Goal: Information Seeking & Learning: Check status

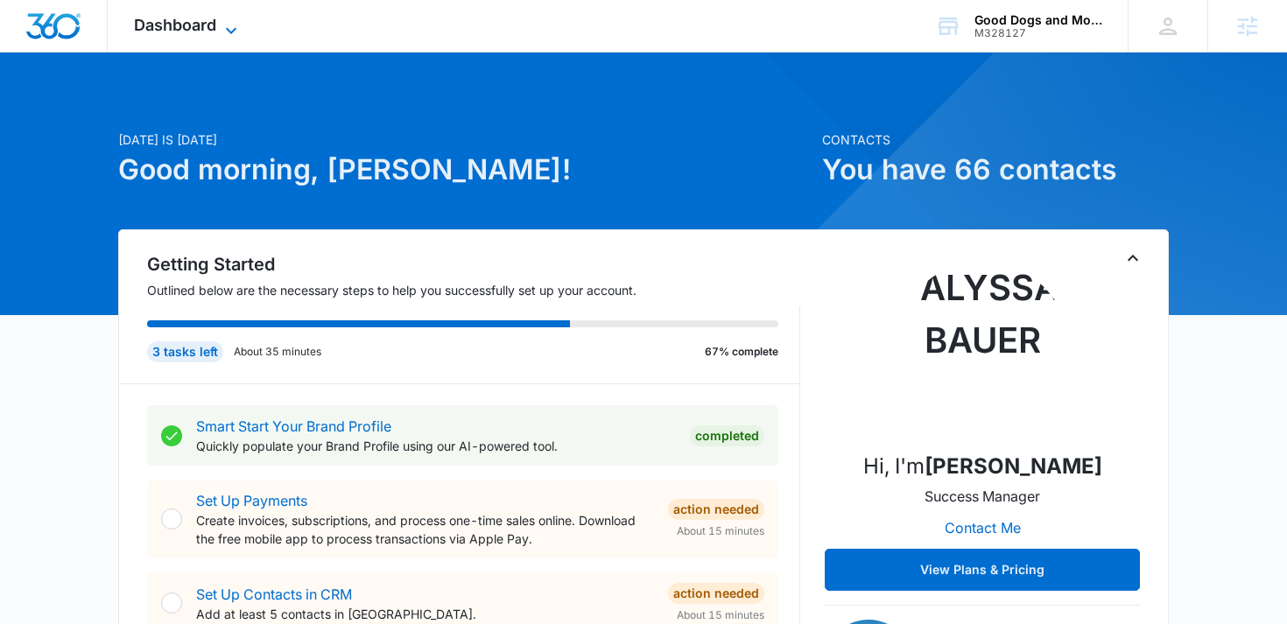
click at [186, 22] on span "Dashboard" at bounding box center [175, 25] width 82 height 18
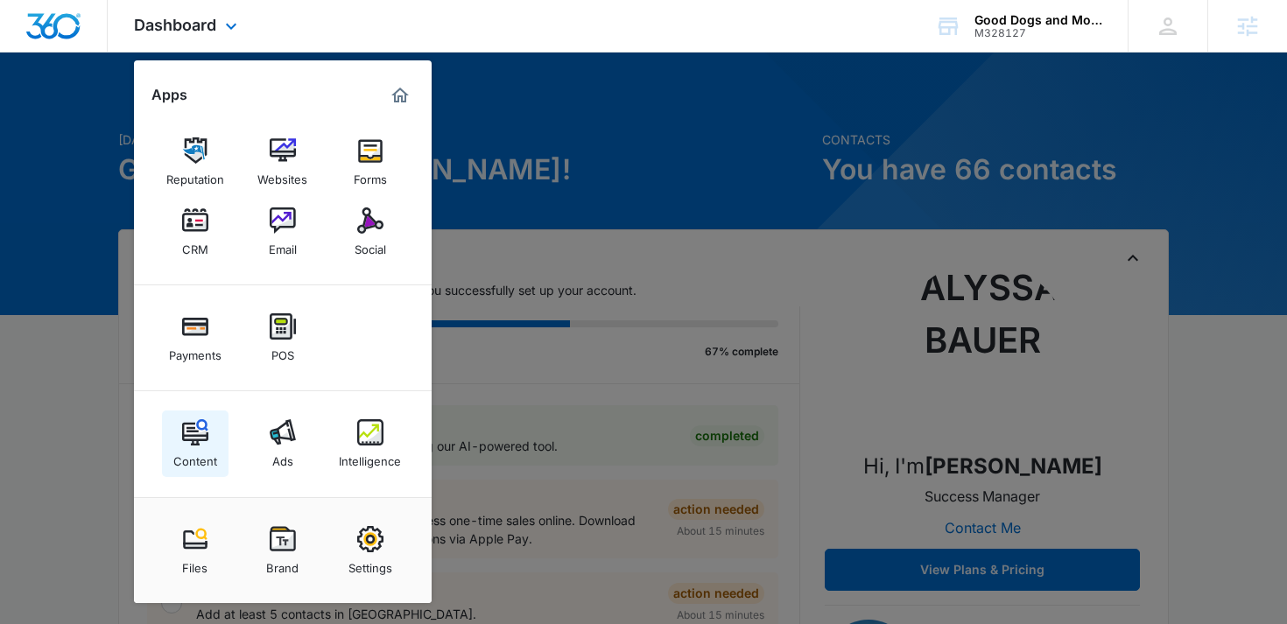
click at [196, 434] on img at bounding box center [195, 432] width 26 height 26
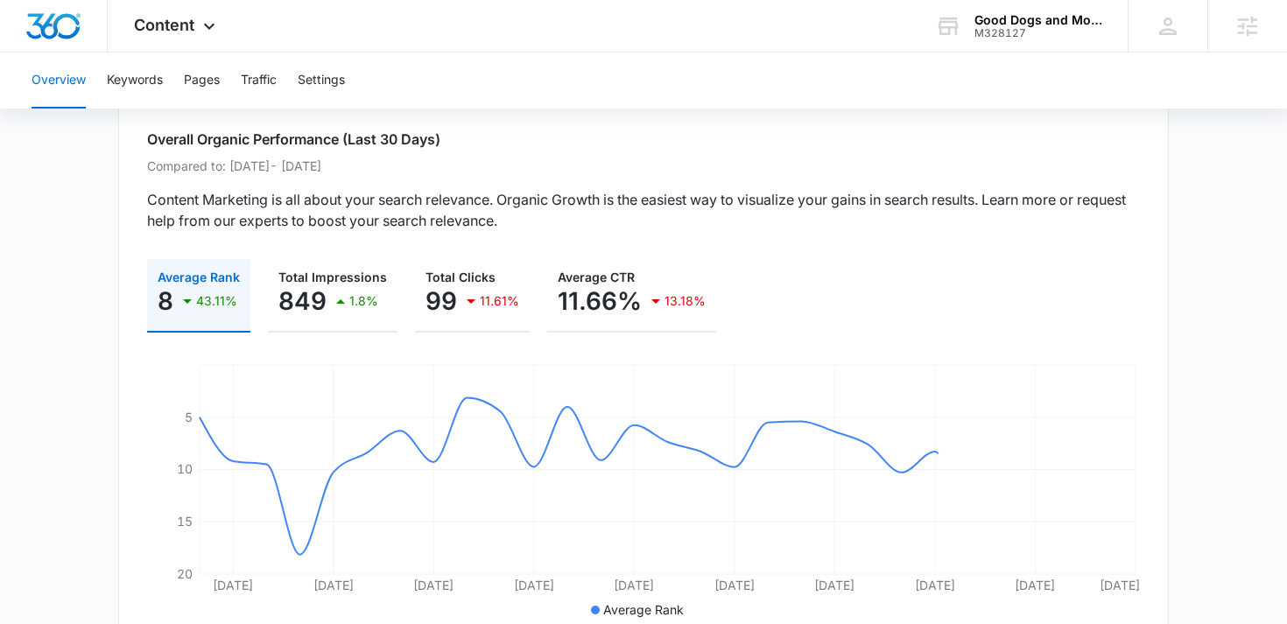
scroll to position [132, 0]
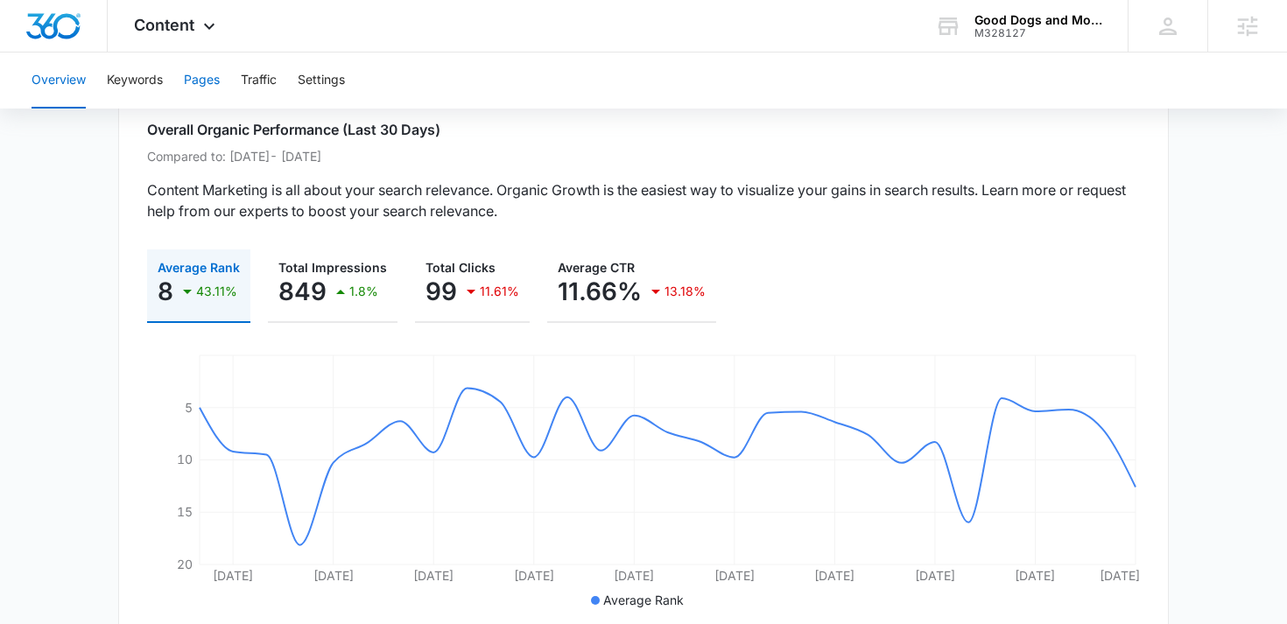
click at [199, 81] on button "Pages" at bounding box center [202, 81] width 36 height 56
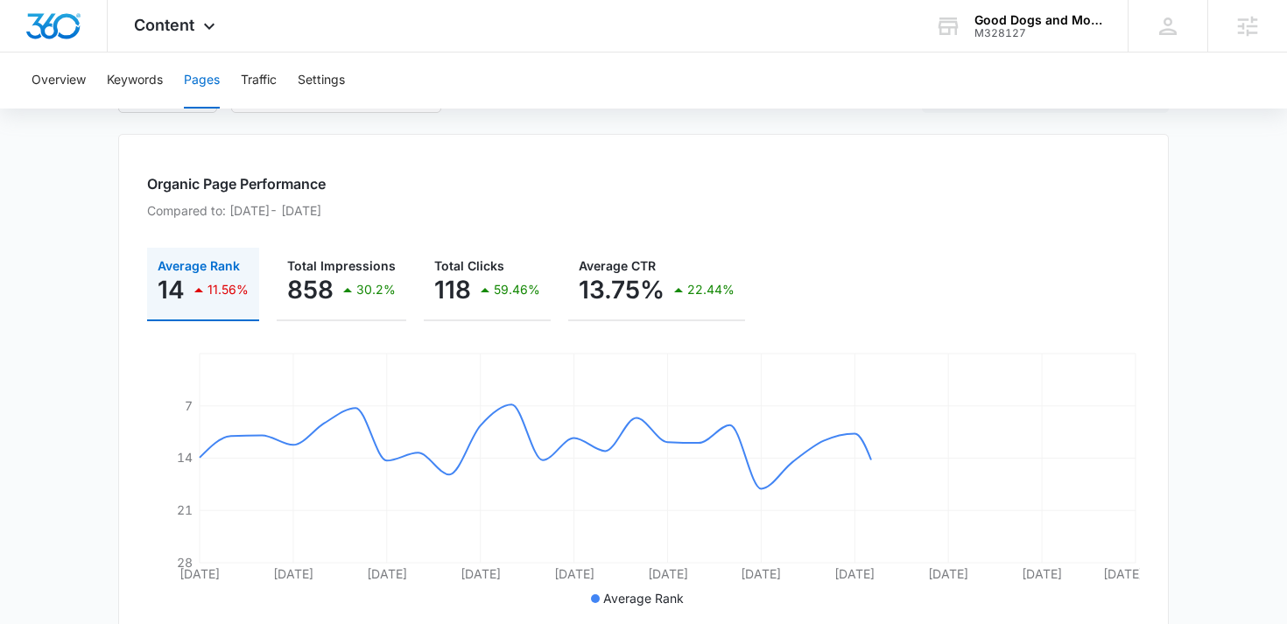
scroll to position [222, 0]
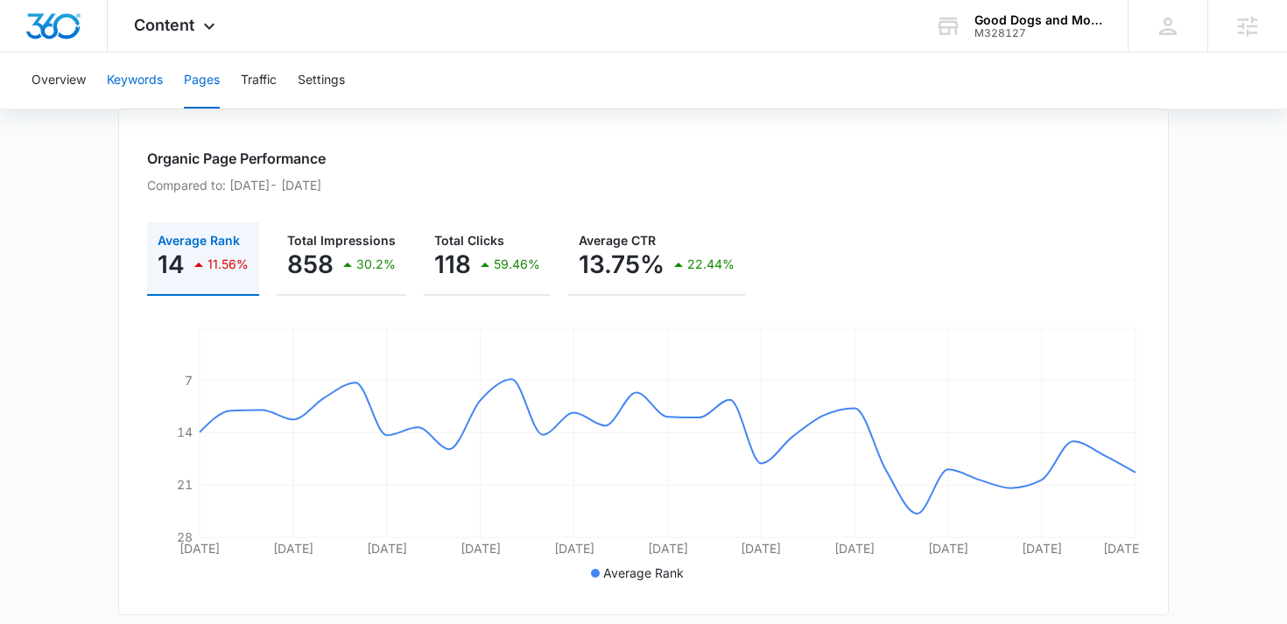
click at [126, 87] on button "Keywords" at bounding box center [135, 81] width 56 height 56
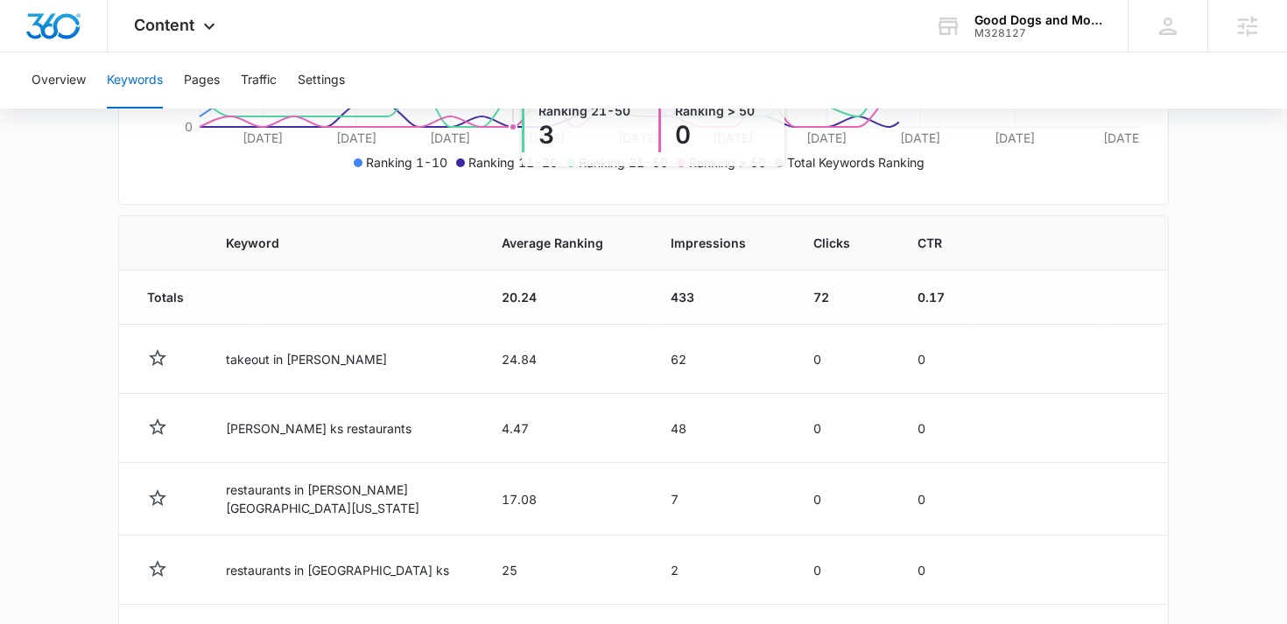
scroll to position [509, 0]
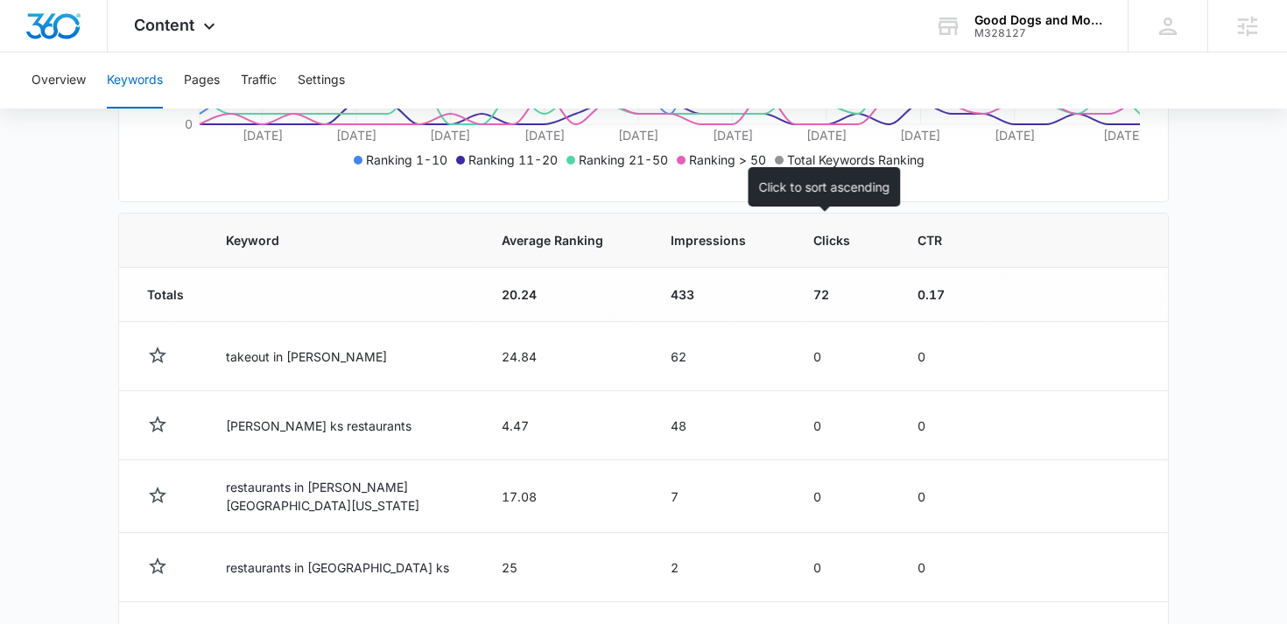
click at [792, 239] on th "Clicks" at bounding box center [844, 241] width 104 height 54
click at [813, 245] on span "Clicks" at bounding box center [831, 240] width 37 height 18
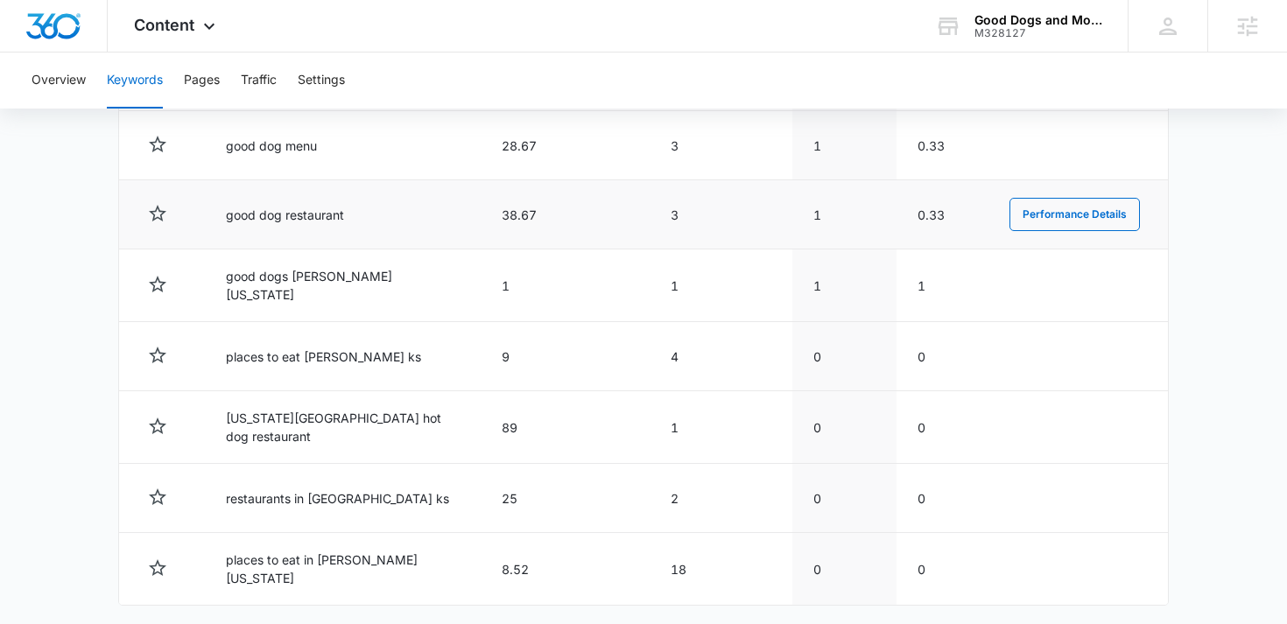
scroll to position [951, 0]
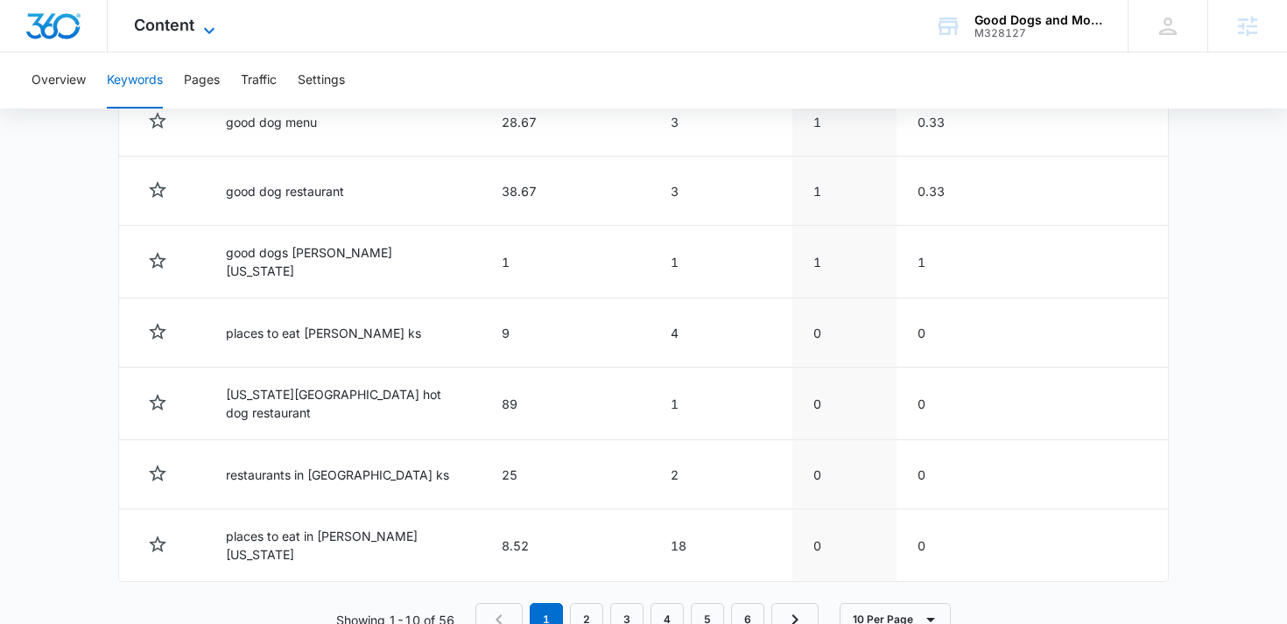
click at [179, 27] on span "Content" at bounding box center [164, 25] width 60 height 18
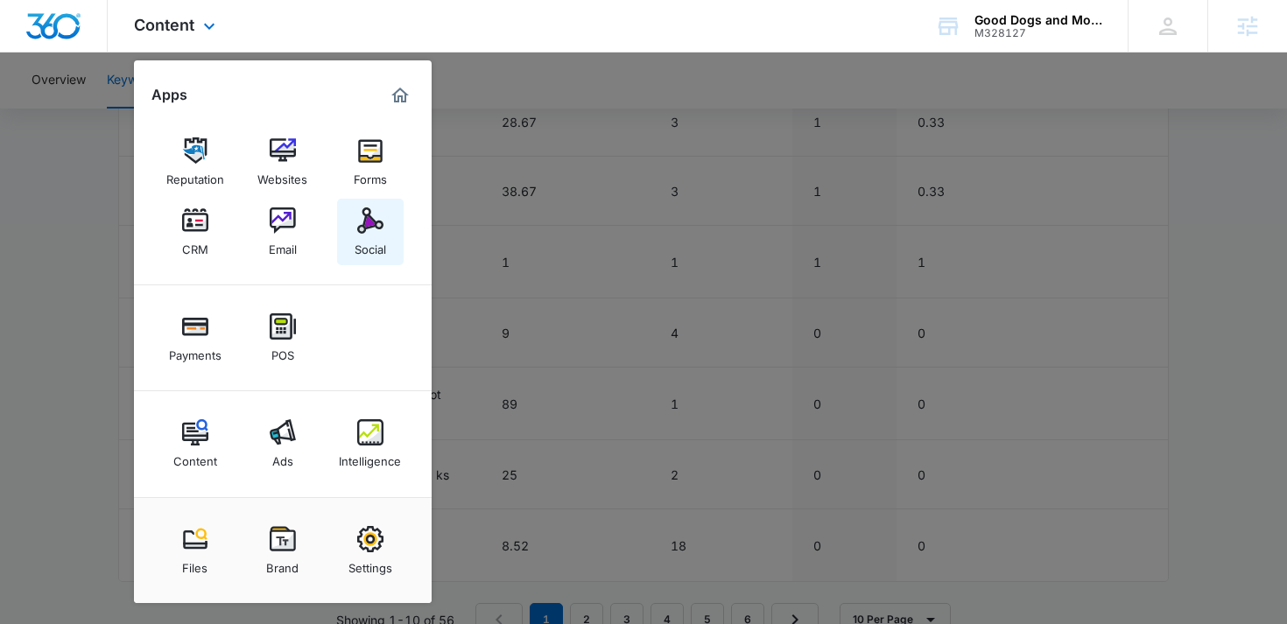
click at [354, 219] on link "Social" at bounding box center [370, 232] width 67 height 67
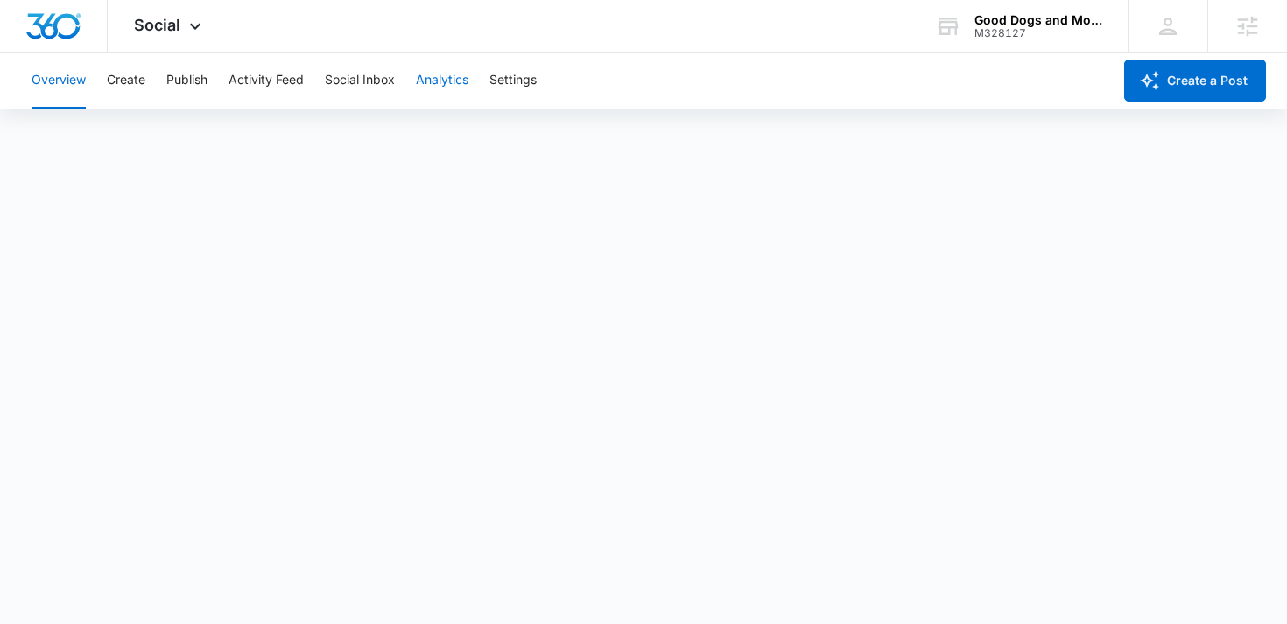
click at [448, 83] on button "Analytics" at bounding box center [442, 81] width 53 height 56
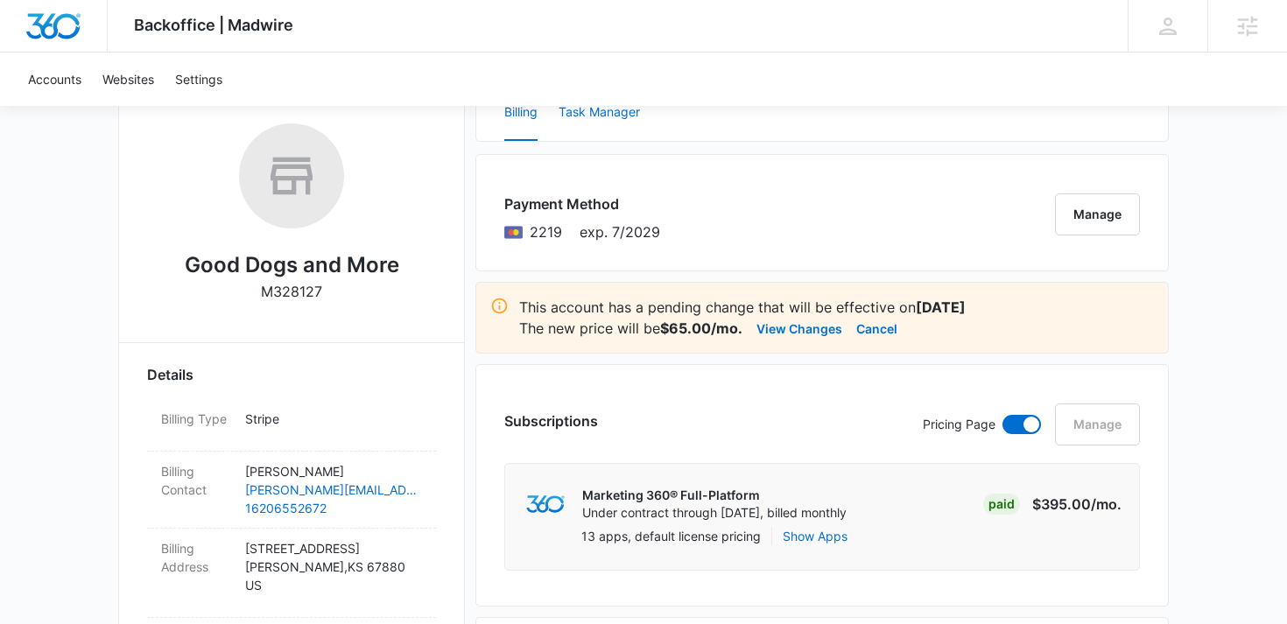
scroll to position [273, 0]
